Goal: Find specific page/section: Find specific page/section

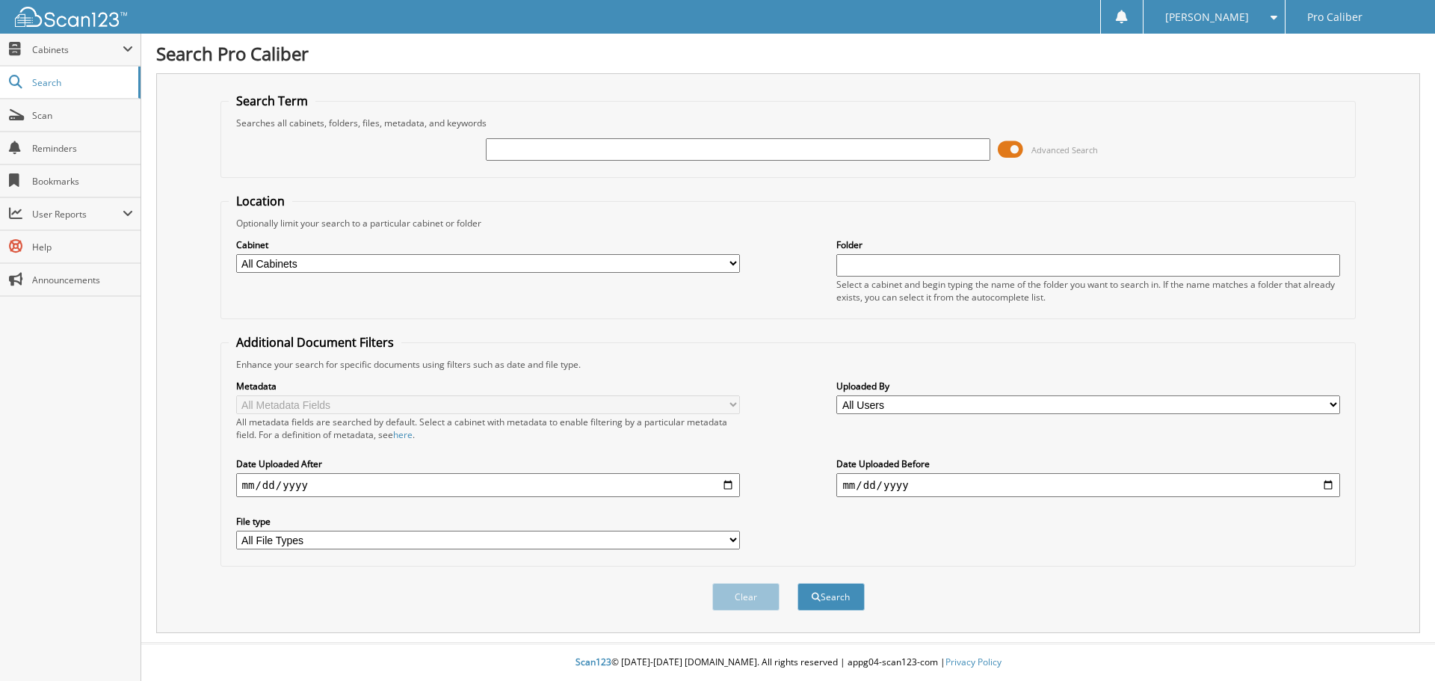
click at [574, 155] on input "text" at bounding box center [738, 149] width 504 height 22
type input "angdahl"
click at [826, 603] on button "Search" at bounding box center [830, 597] width 67 height 28
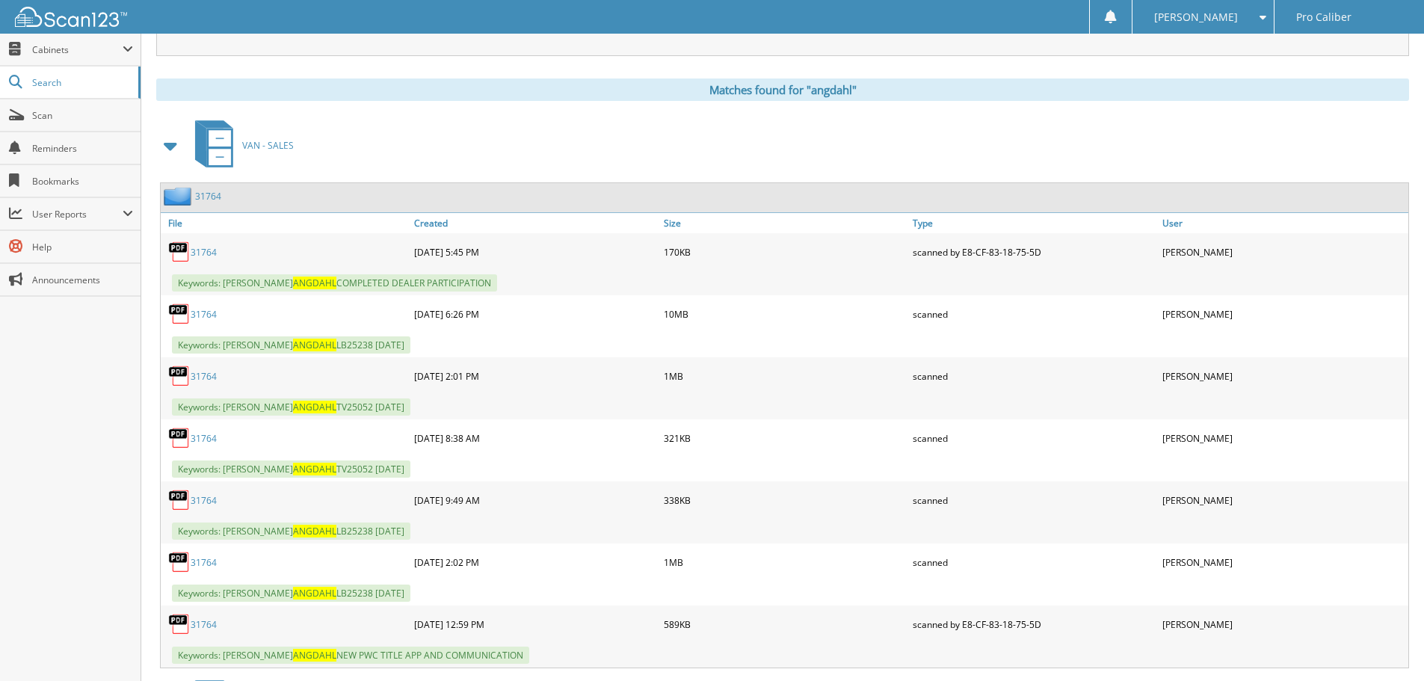
scroll to position [573, 0]
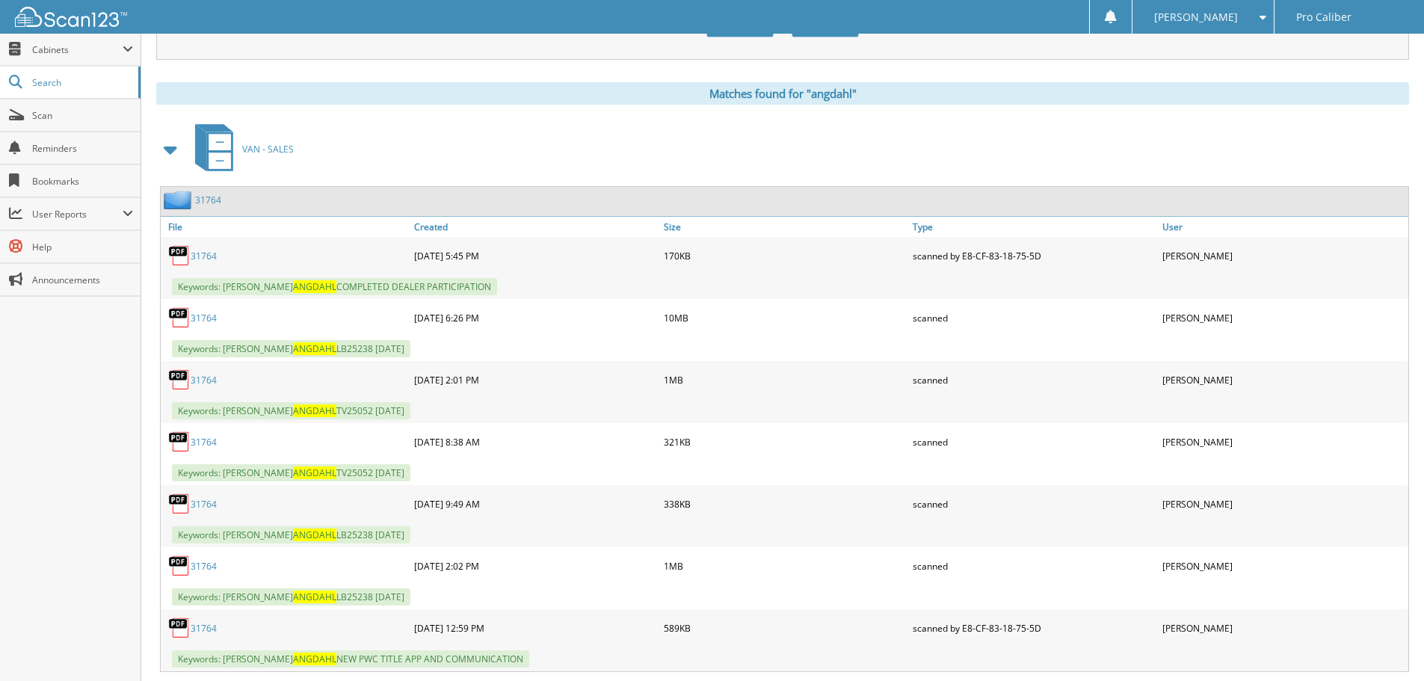
click at [211, 201] on link "31764" at bounding box center [208, 200] width 26 height 13
